Goal: Find specific page/section: Find specific page/section

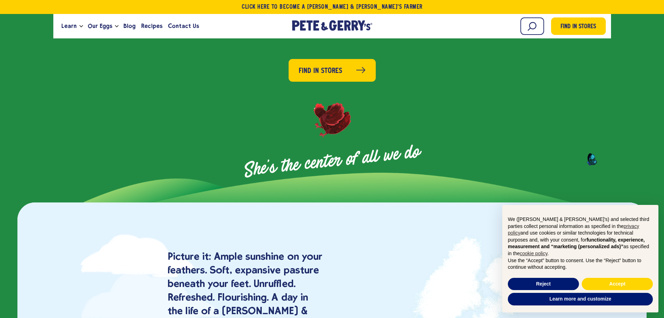
scroll to position [662, 0]
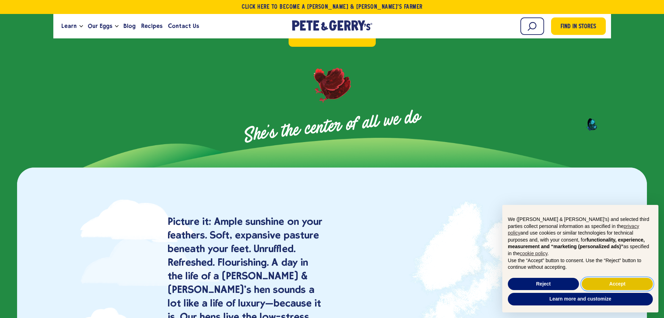
drag, startPoint x: 612, startPoint y: 279, endPoint x: 520, endPoint y: 269, distance: 92.9
click at [612, 279] on button "Accept" at bounding box center [617, 283] width 71 height 13
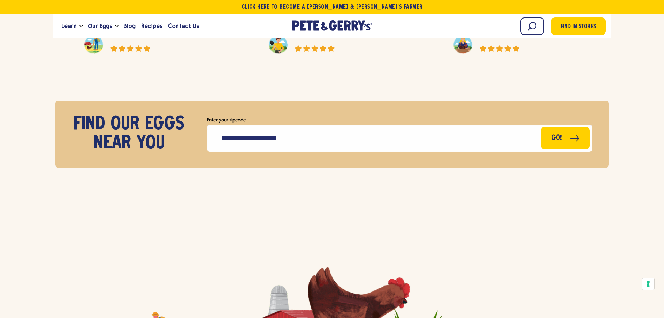
scroll to position [3103, 0]
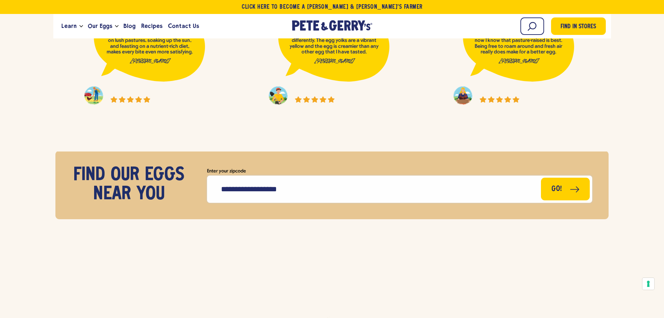
click at [244, 178] on input "Enter your zipcode" at bounding box center [399, 188] width 385 height 27
type input "*****"
click at [567, 180] on button "Go!" at bounding box center [566, 187] width 50 height 23
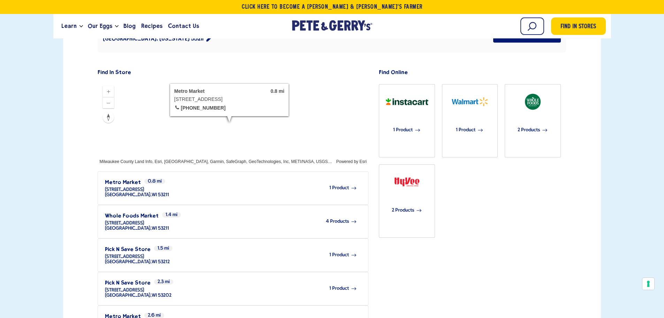
scroll to position [209, 0]
